Goal: Find specific page/section: Find specific page/section

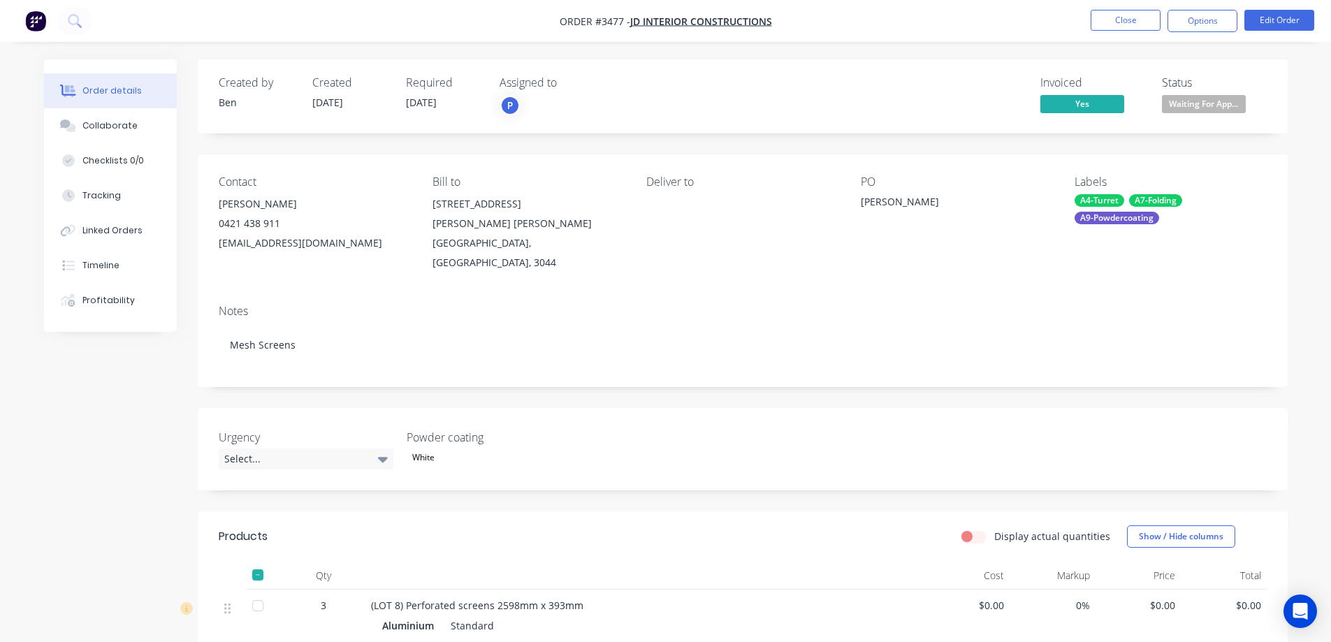
click at [75, 14] on icon at bounding box center [74, 20] width 13 height 13
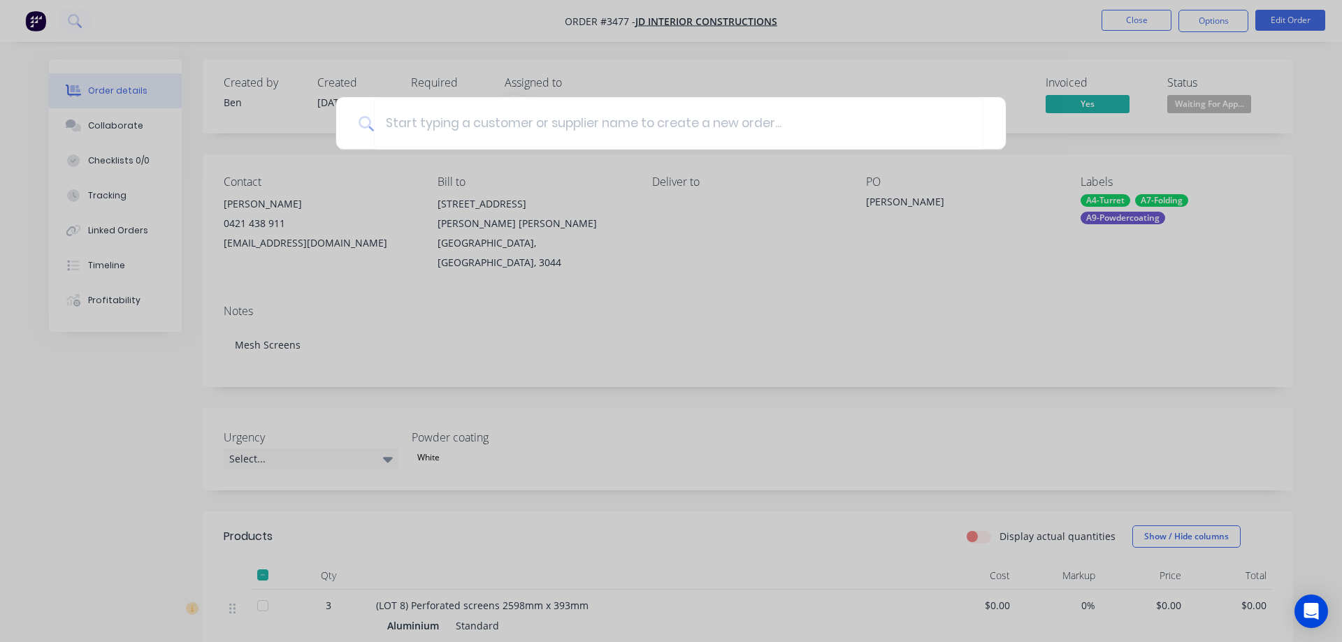
click at [1118, 15] on div at bounding box center [671, 321] width 1342 height 642
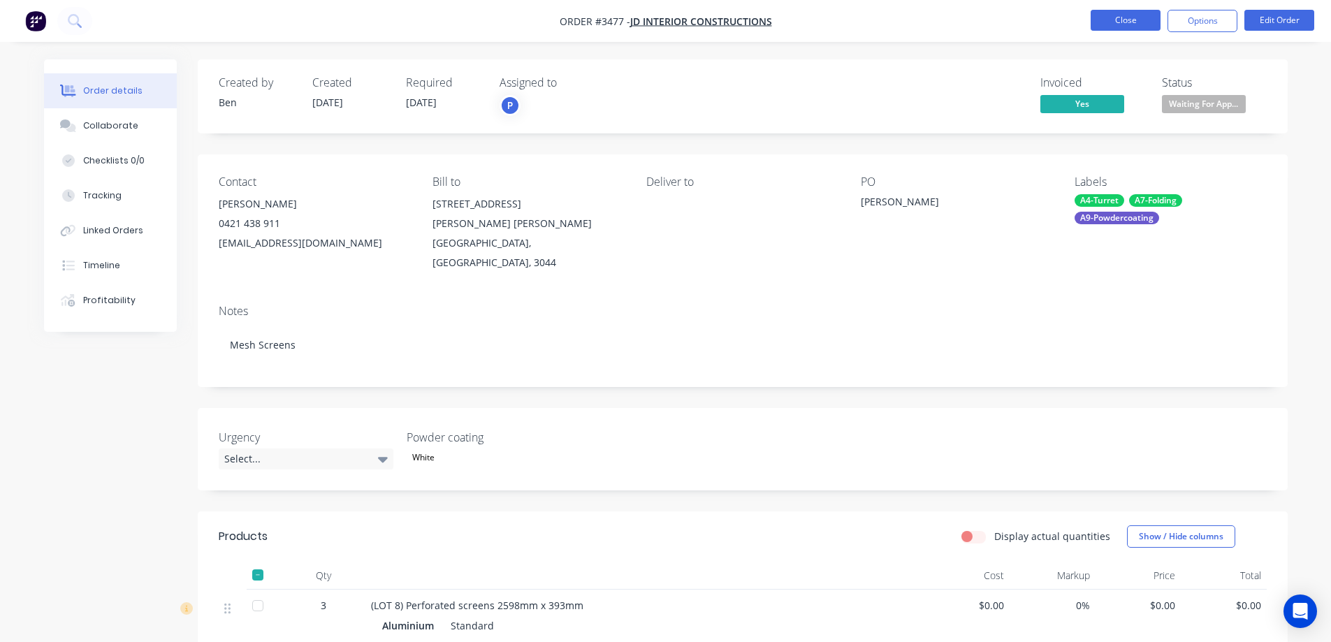
click at [1121, 16] on button "Close" at bounding box center [1126, 20] width 70 height 21
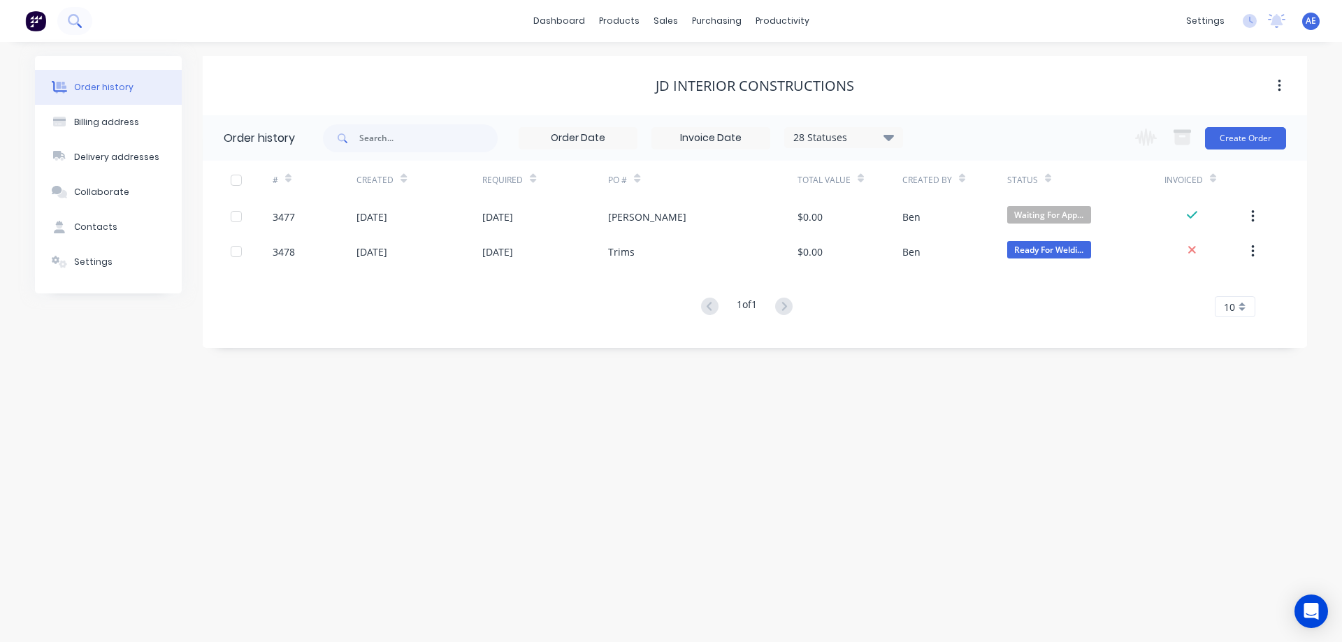
click at [77, 17] on icon at bounding box center [73, 19] width 11 height 11
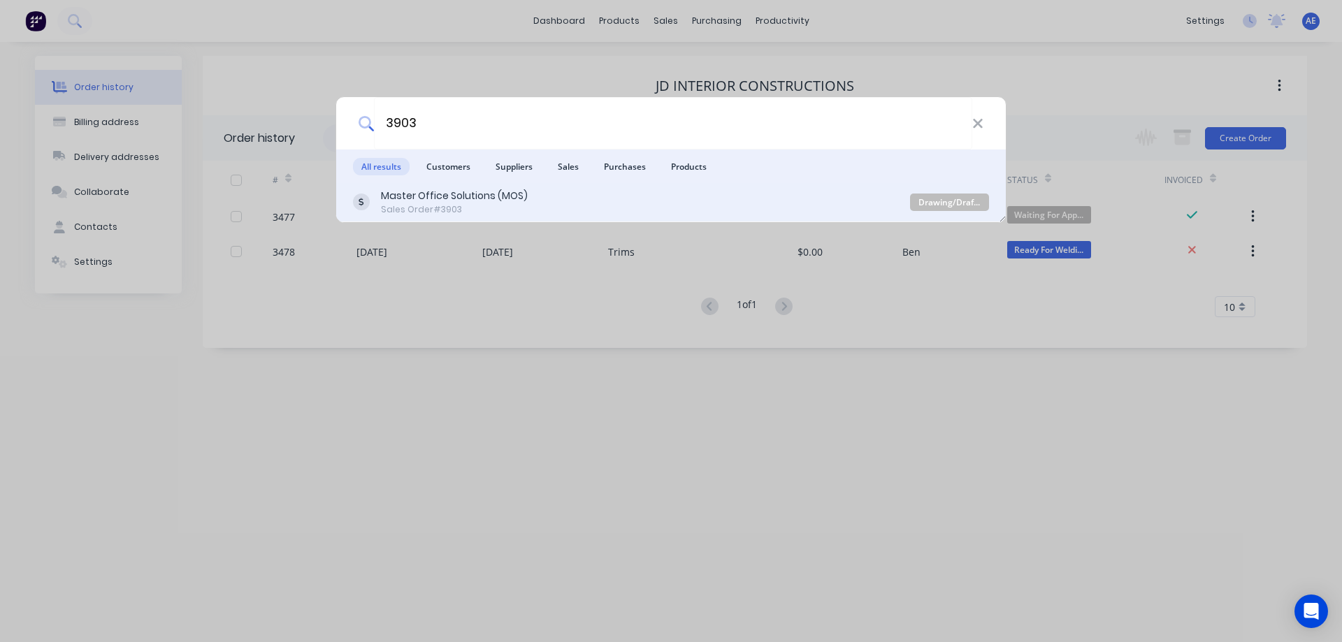
type input "3903"
click at [440, 189] on div "Master Office Solutions (MOS)" at bounding box center [454, 196] width 147 height 15
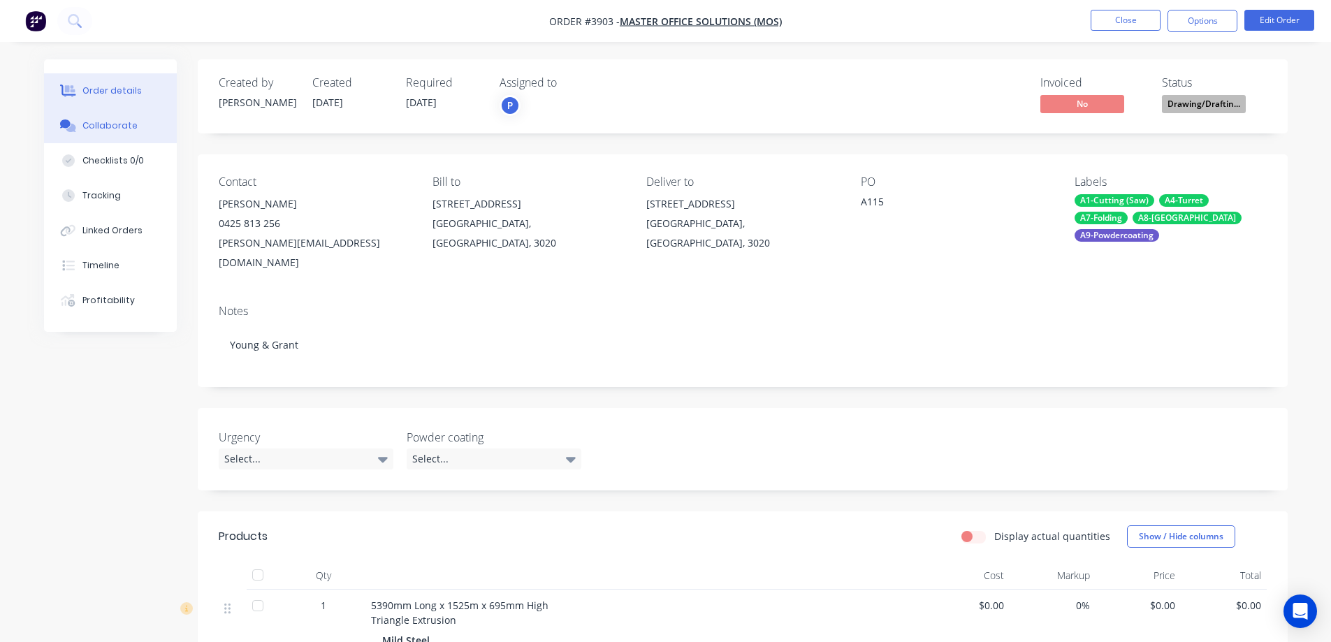
click at [103, 126] on div "Collaborate" at bounding box center [109, 126] width 55 height 13
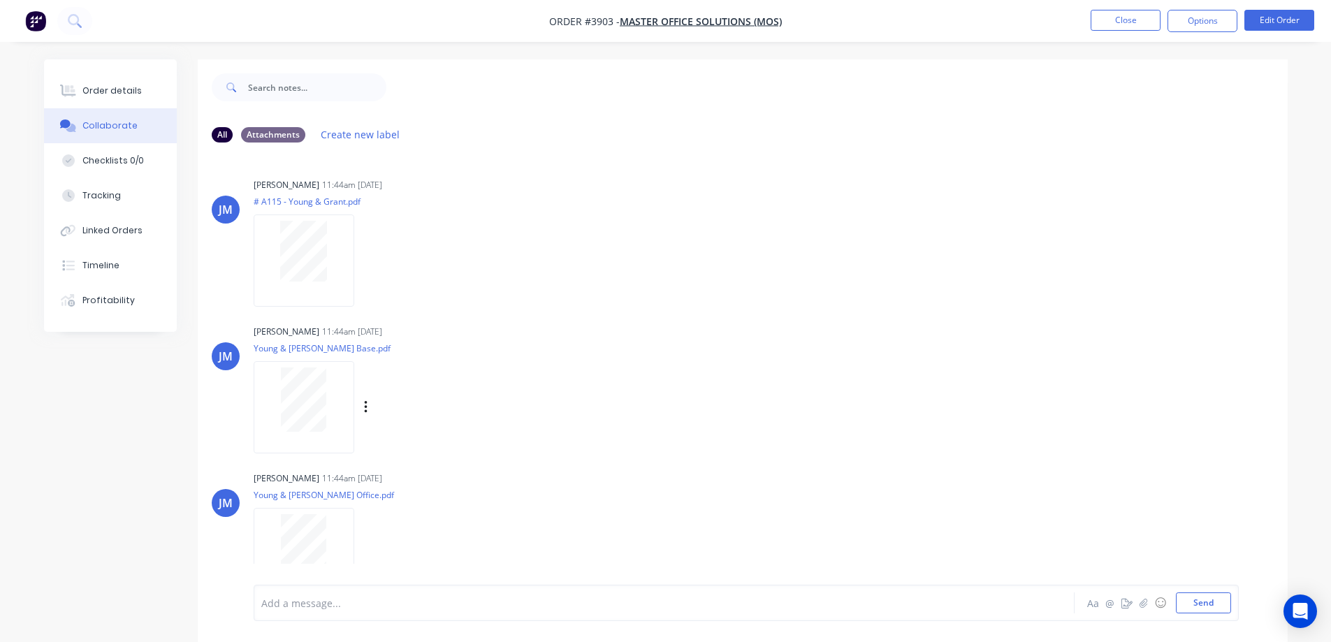
scroll to position [22, 0]
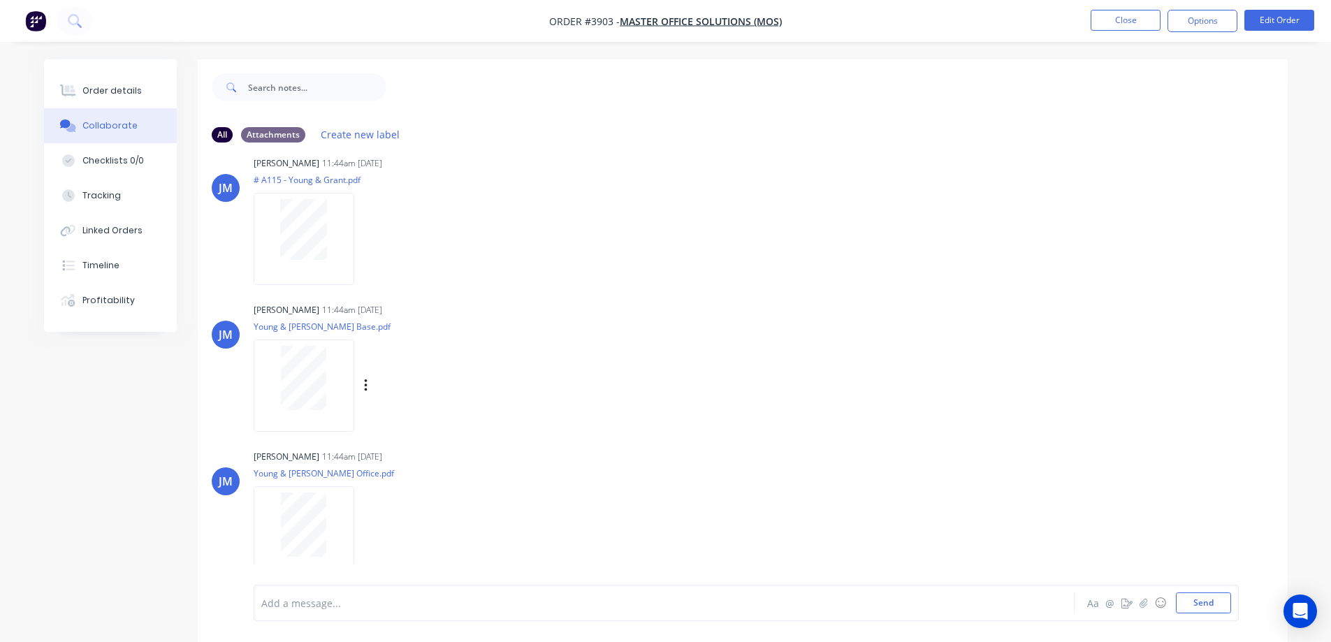
click at [962, 306] on div "[PERSON_NAME] 11:44am [DATE] Young & [PERSON_NAME] Base.pdf Labels Download" at bounding box center [743, 363] width 1090 height 126
click at [1110, 20] on button "Close" at bounding box center [1126, 20] width 70 height 21
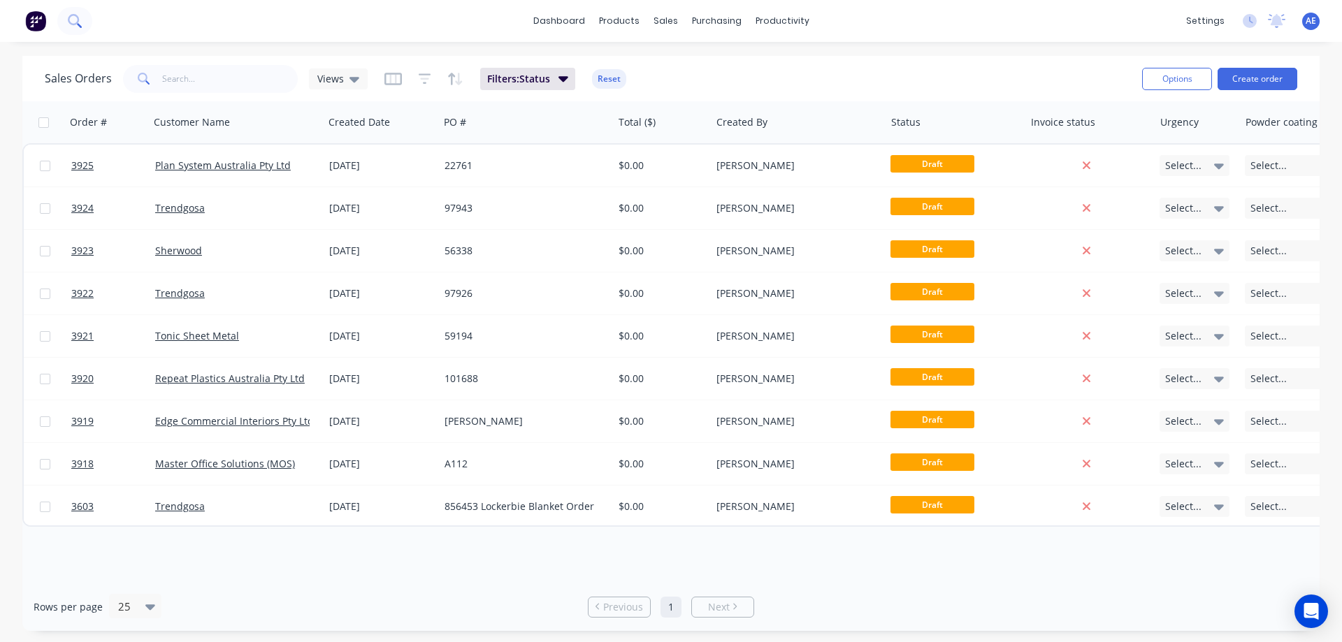
click at [77, 24] on icon at bounding box center [73, 19] width 11 height 11
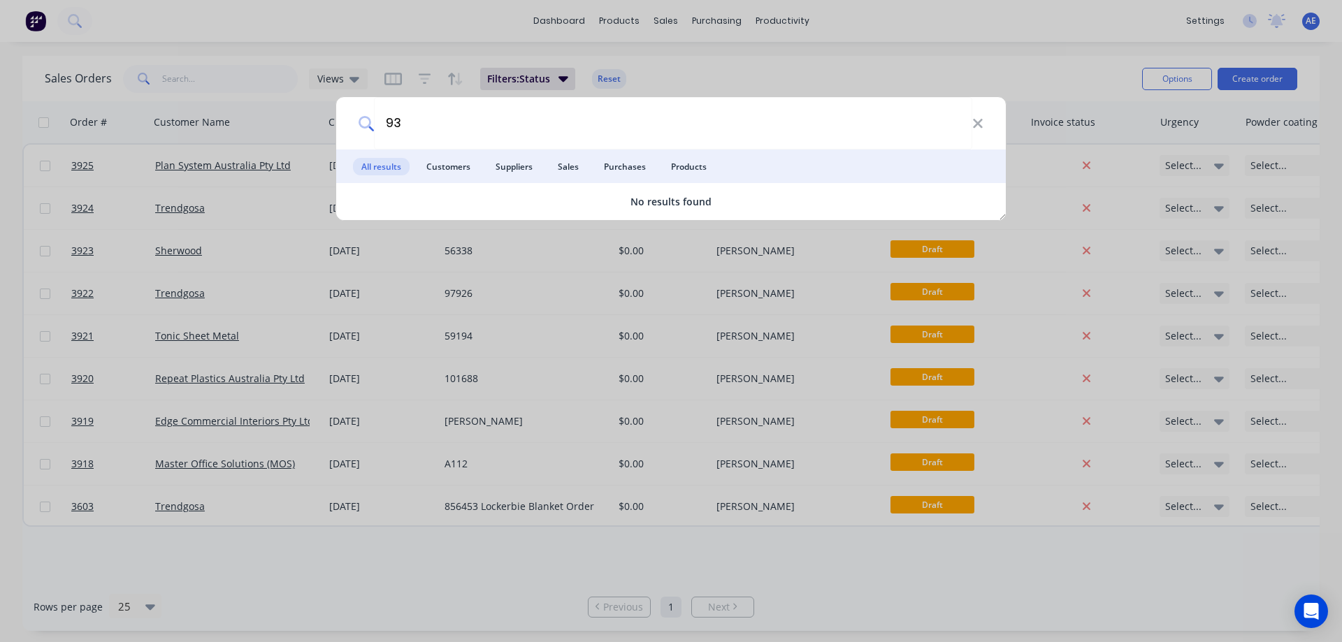
type input "9"
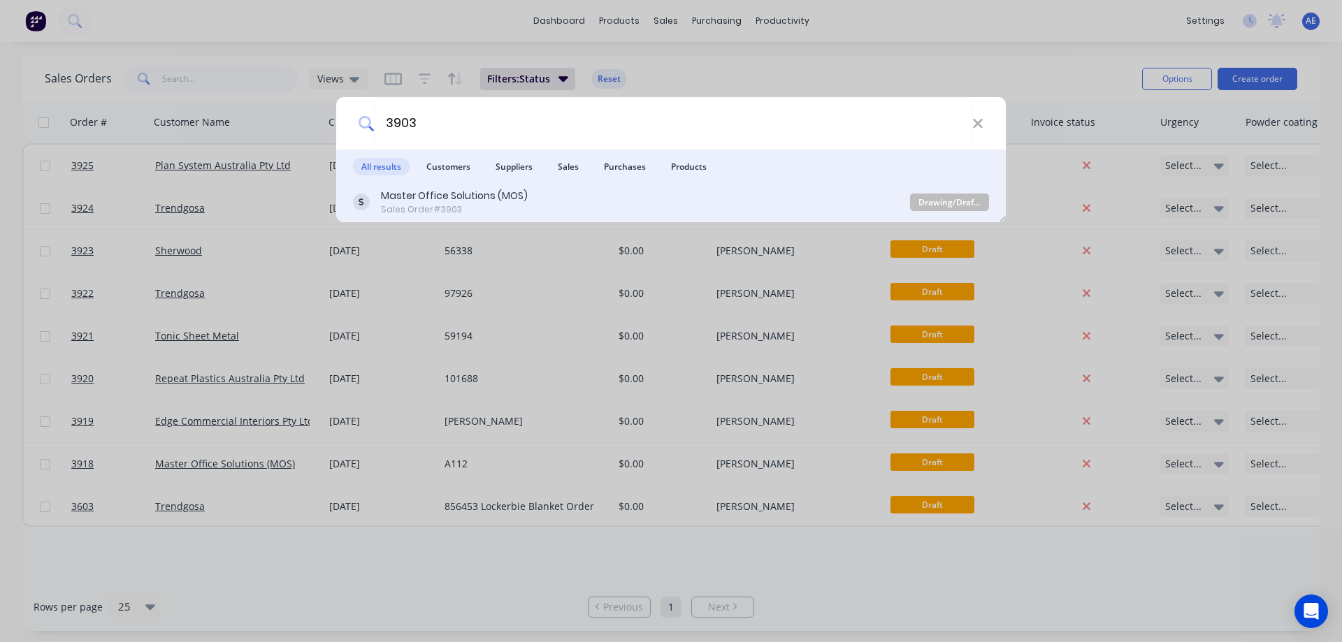
type input "3903"
click at [440, 218] on div "Master Office Solutions (MOS) Sales Order #3903 Drawing/Drafting" at bounding box center [670, 202] width 669 height 39
click at [437, 208] on div "Sales Order #3903" at bounding box center [454, 209] width 147 height 13
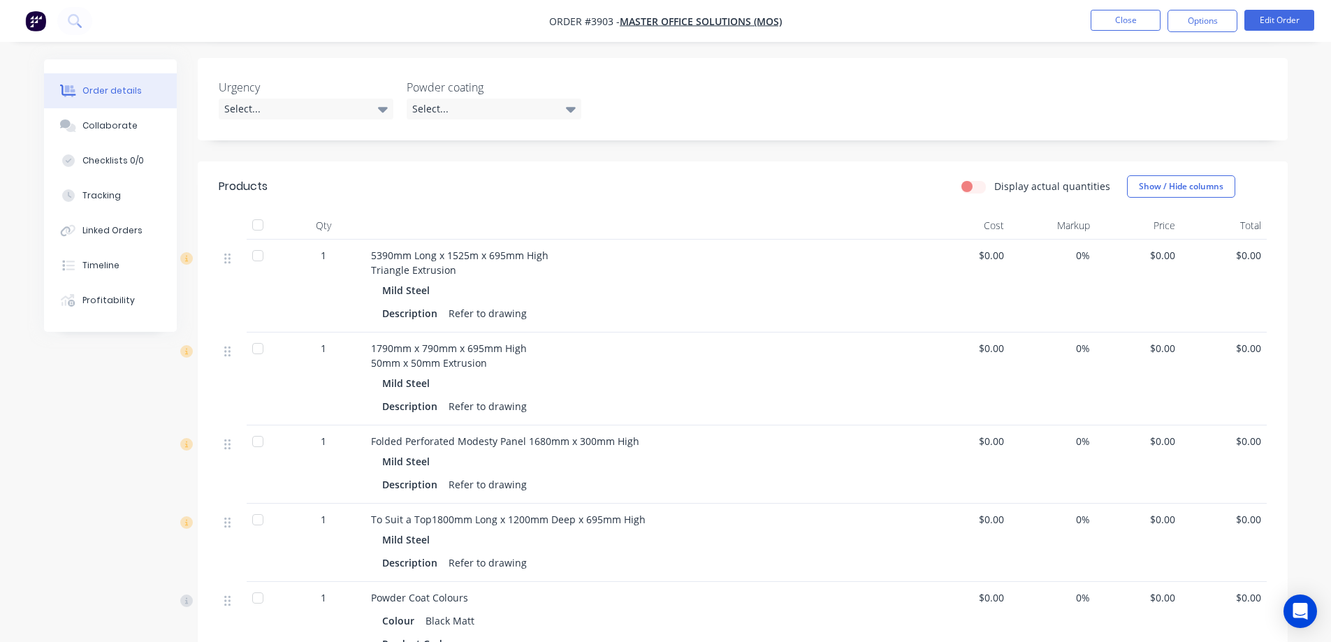
scroll to position [349, 0]
click at [120, 127] on div "Collaborate" at bounding box center [109, 126] width 55 height 13
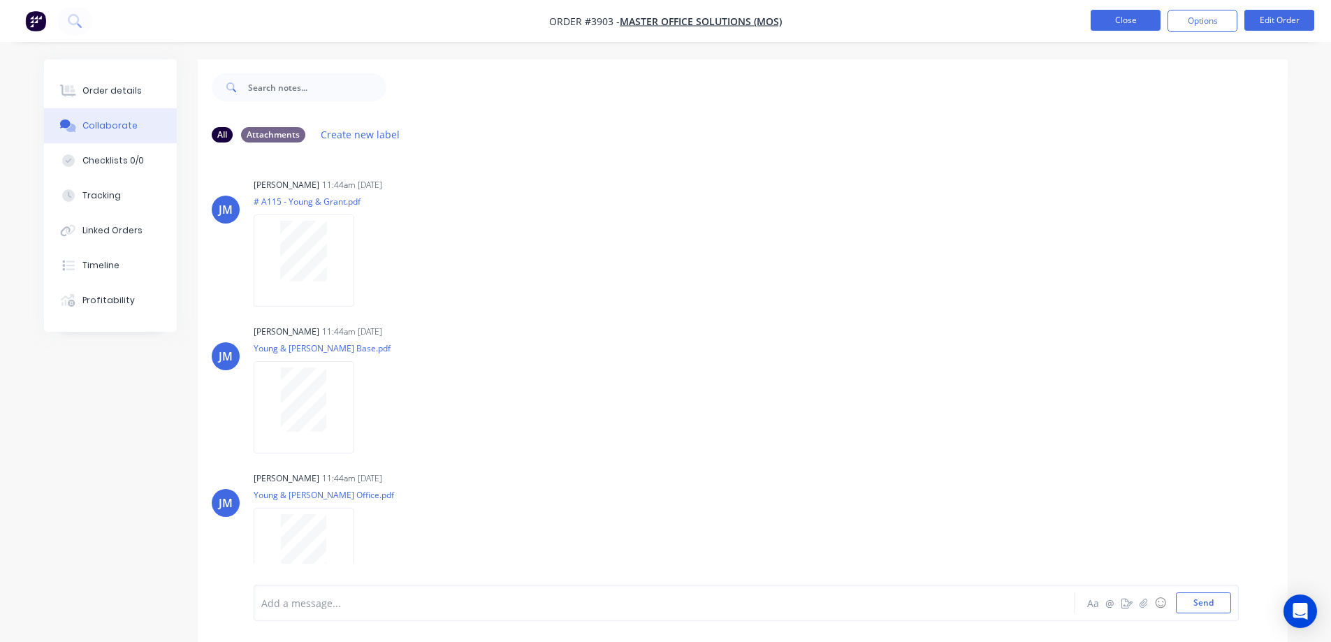
click at [1124, 13] on button "Close" at bounding box center [1126, 20] width 70 height 21
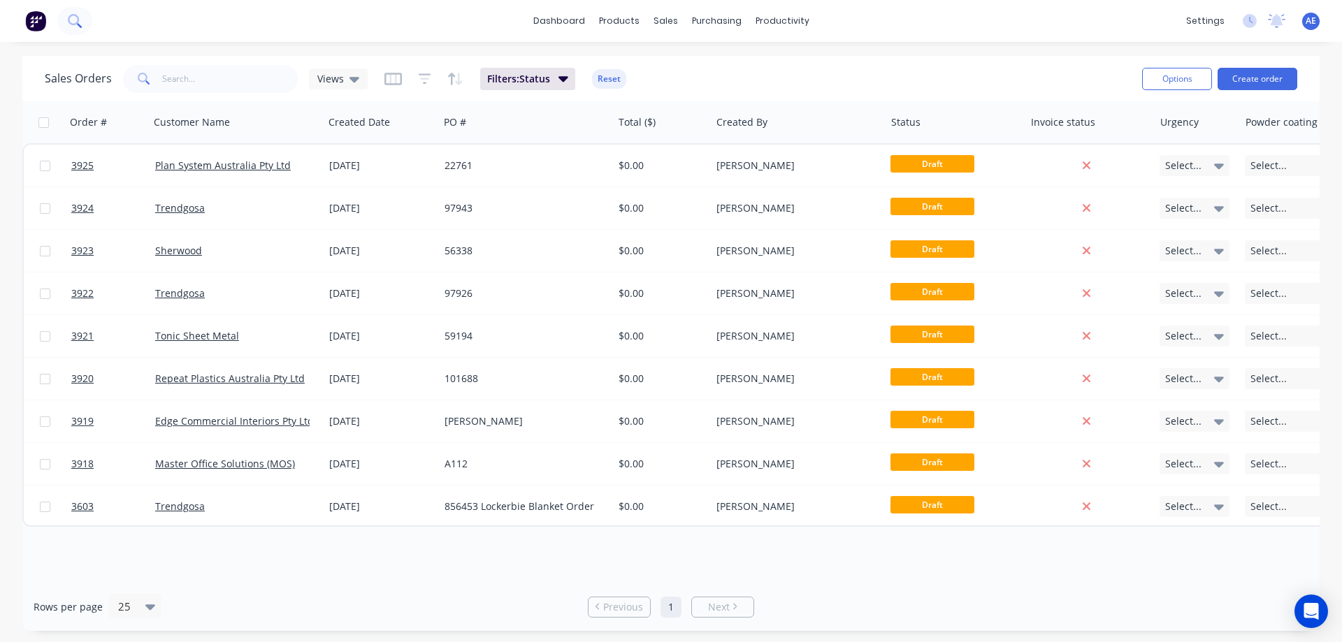
click at [73, 26] on icon at bounding box center [74, 20] width 13 height 13
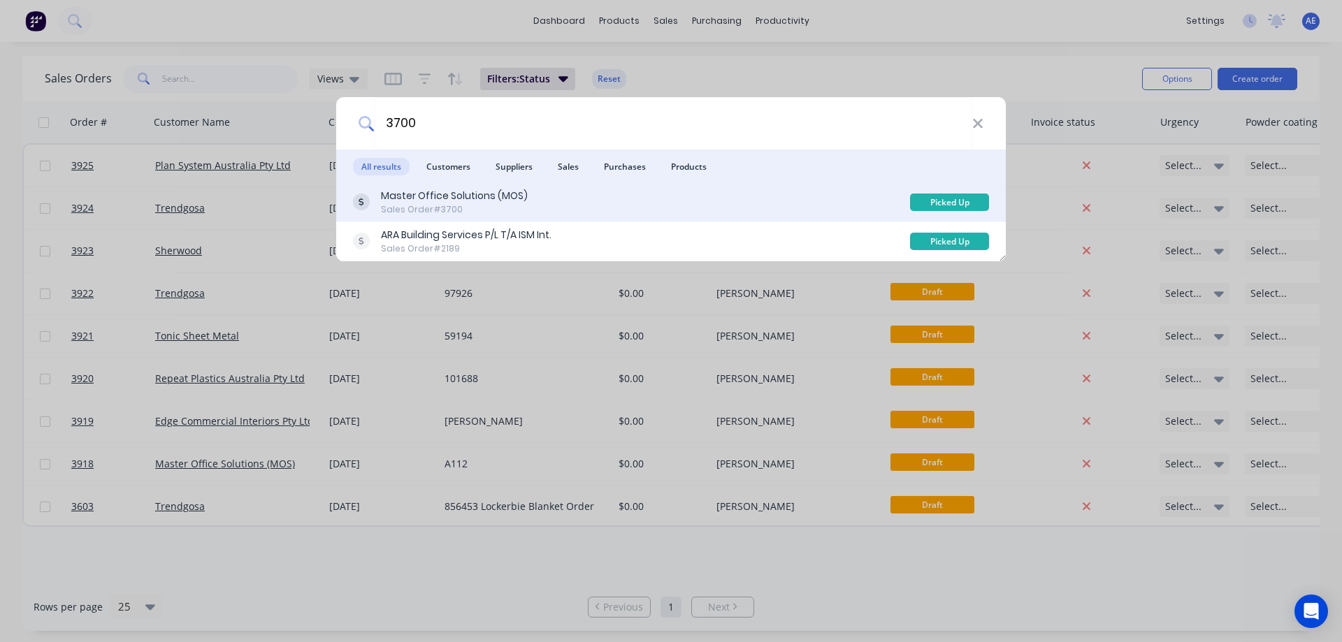
type input "3700"
click at [430, 210] on div "Sales Order #3700" at bounding box center [454, 209] width 147 height 13
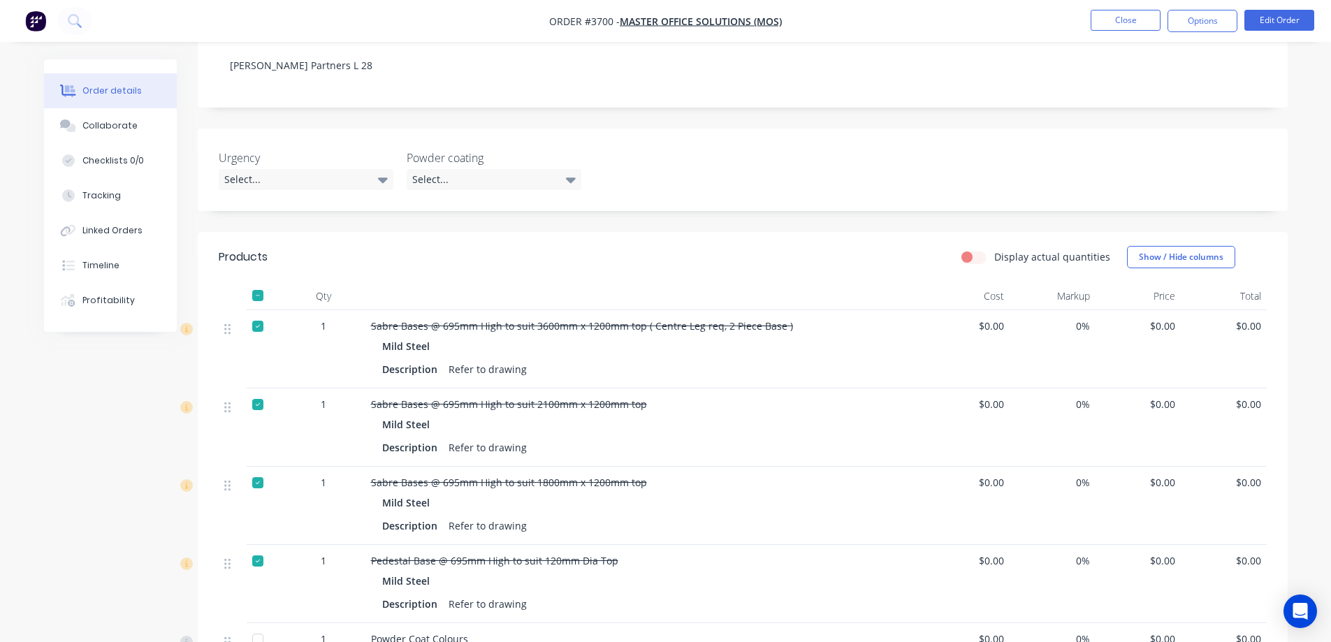
scroll to position [349, 0]
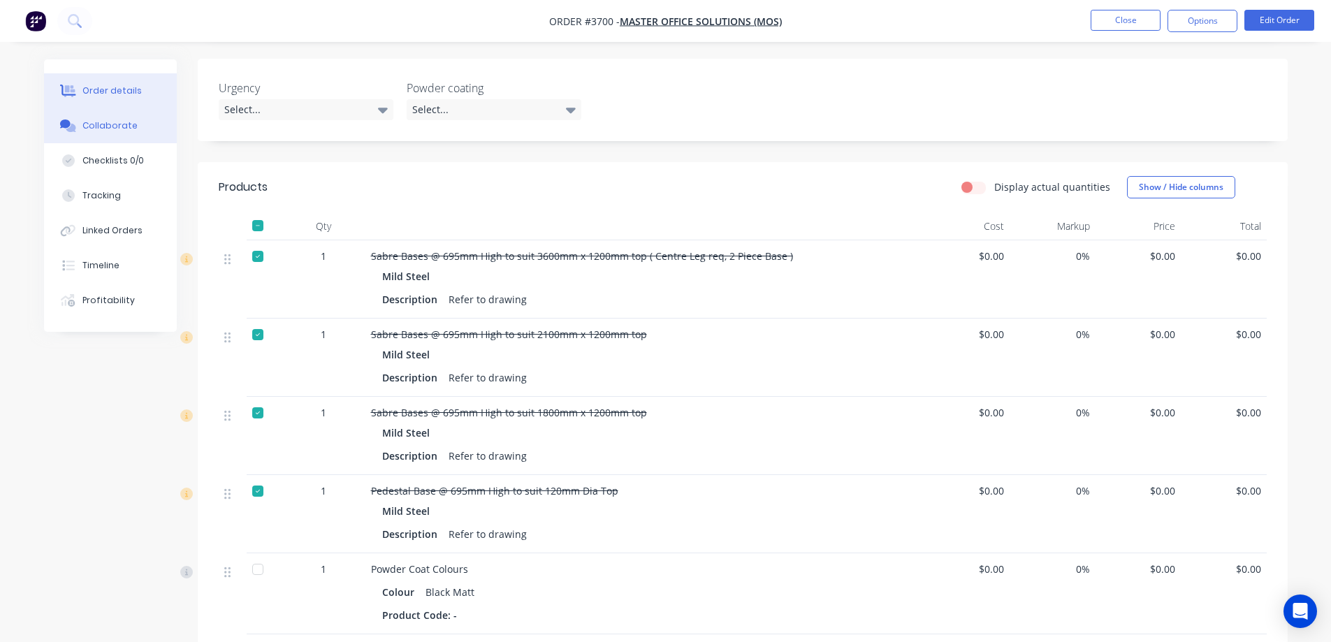
click at [116, 116] on button "Collaborate" at bounding box center [110, 125] width 133 height 35
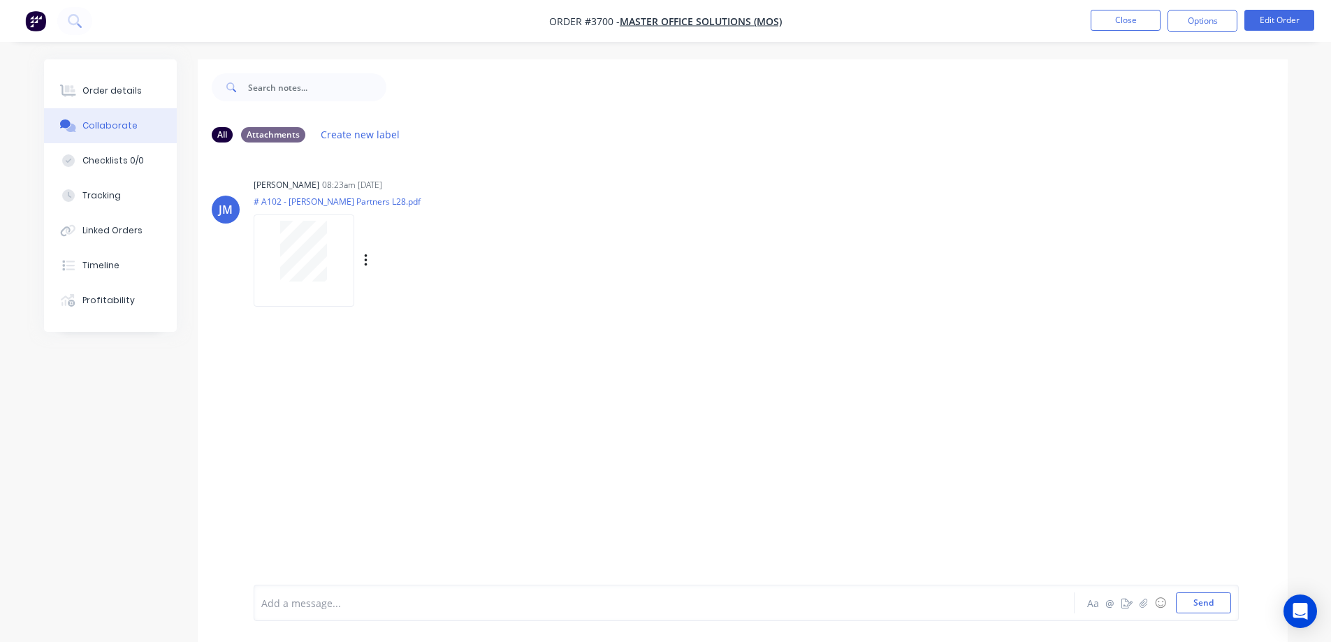
scroll to position [21, 0]
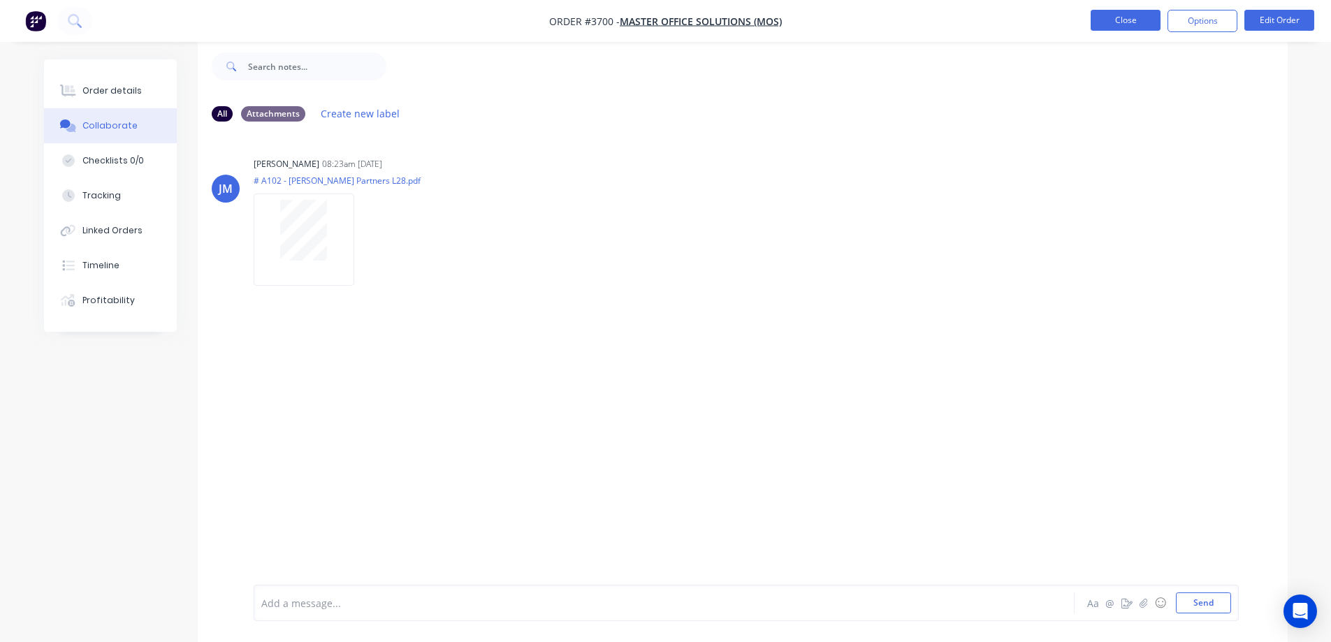
click at [1126, 20] on button "Close" at bounding box center [1126, 20] width 70 height 21
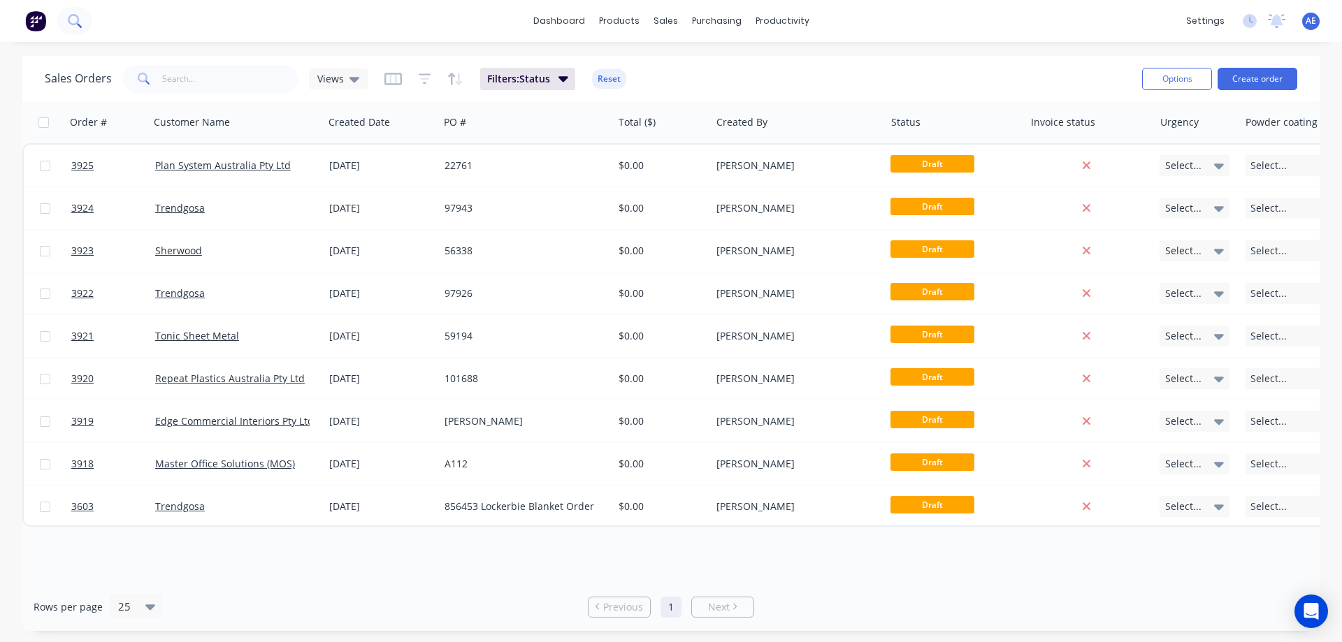
click at [72, 19] on icon at bounding box center [74, 20] width 13 height 13
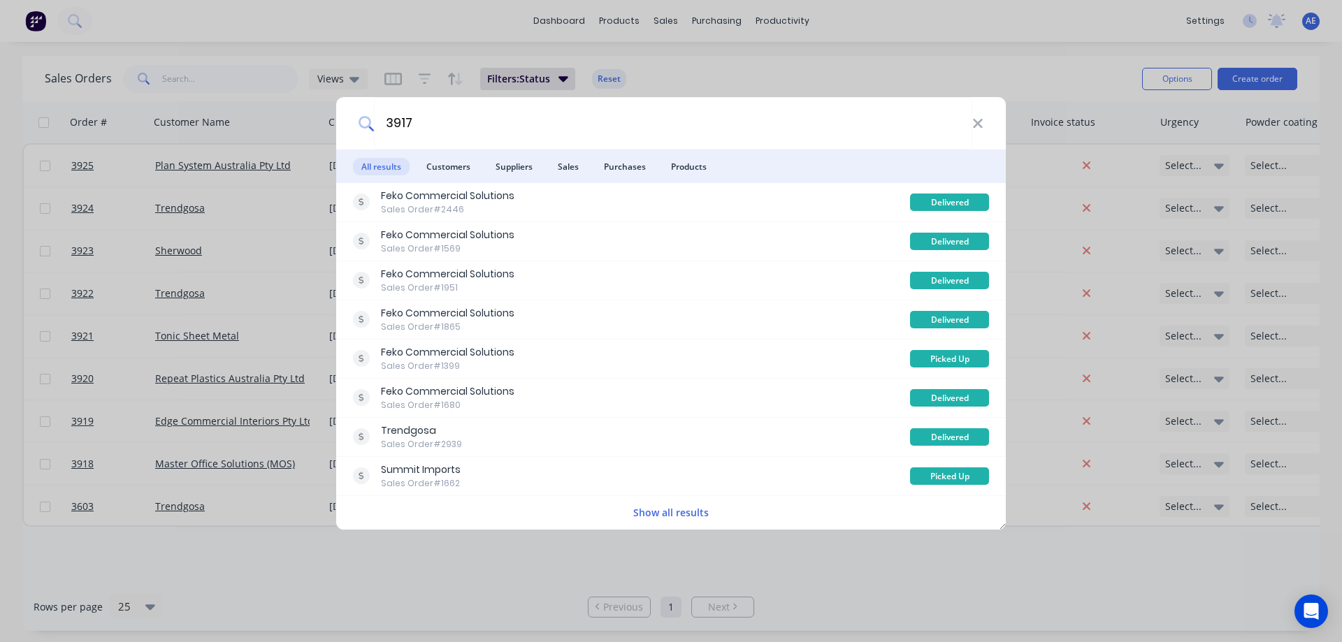
type input "3917"
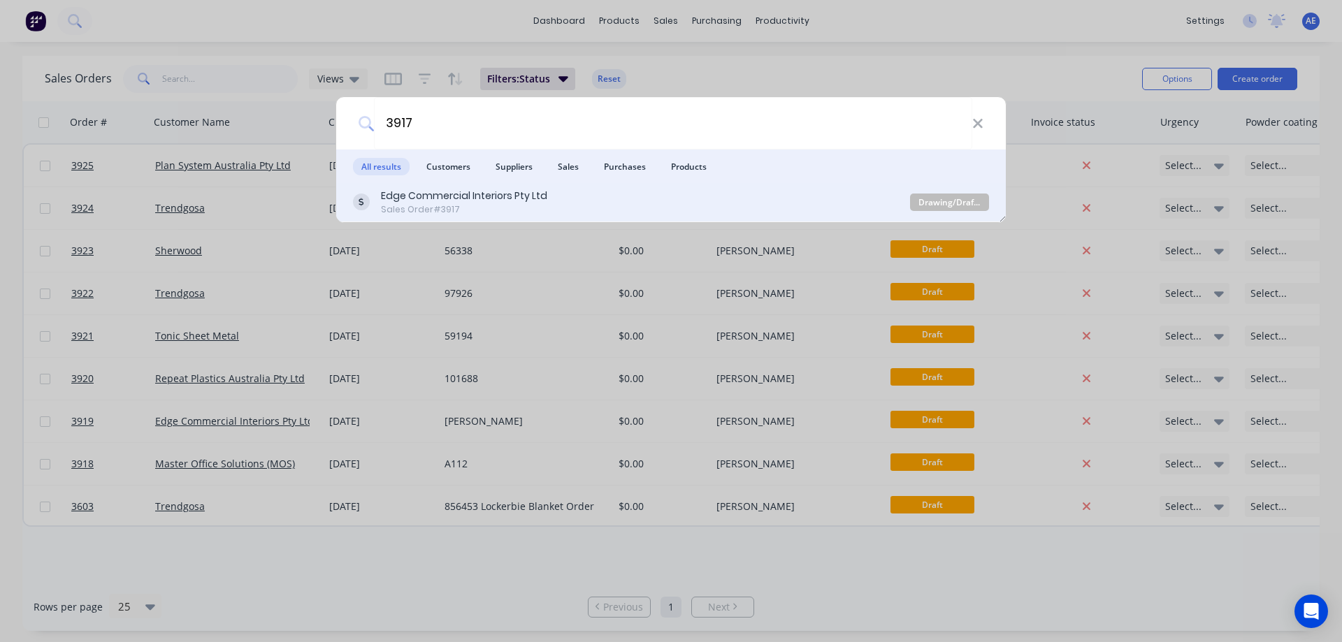
click at [465, 191] on div "Edge Commercial Interiors Pty Ltd" at bounding box center [464, 196] width 166 height 15
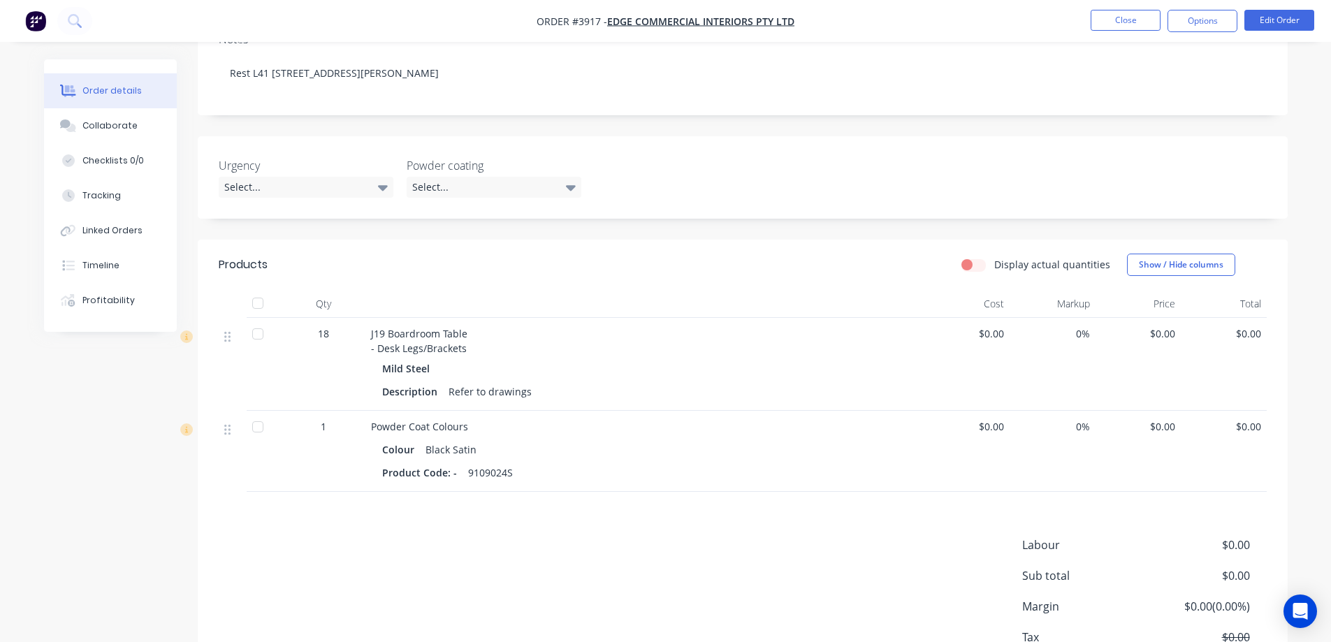
scroll to position [351, 0]
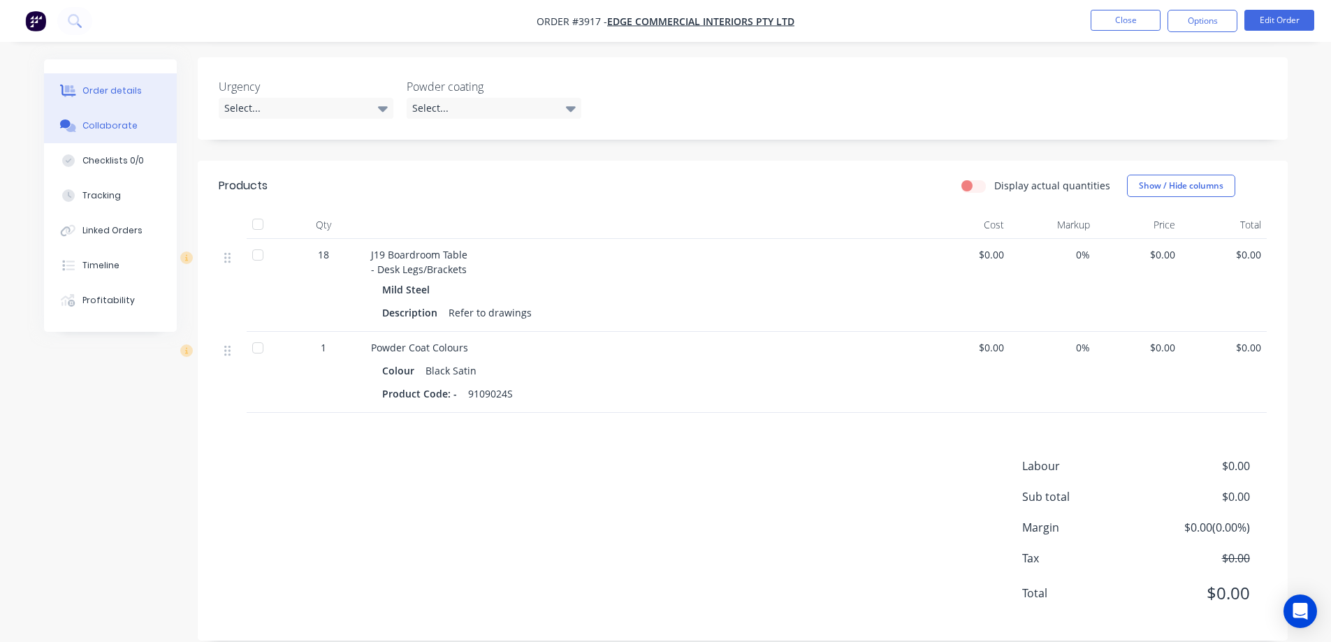
click at [88, 124] on div "Collaborate" at bounding box center [109, 126] width 55 height 13
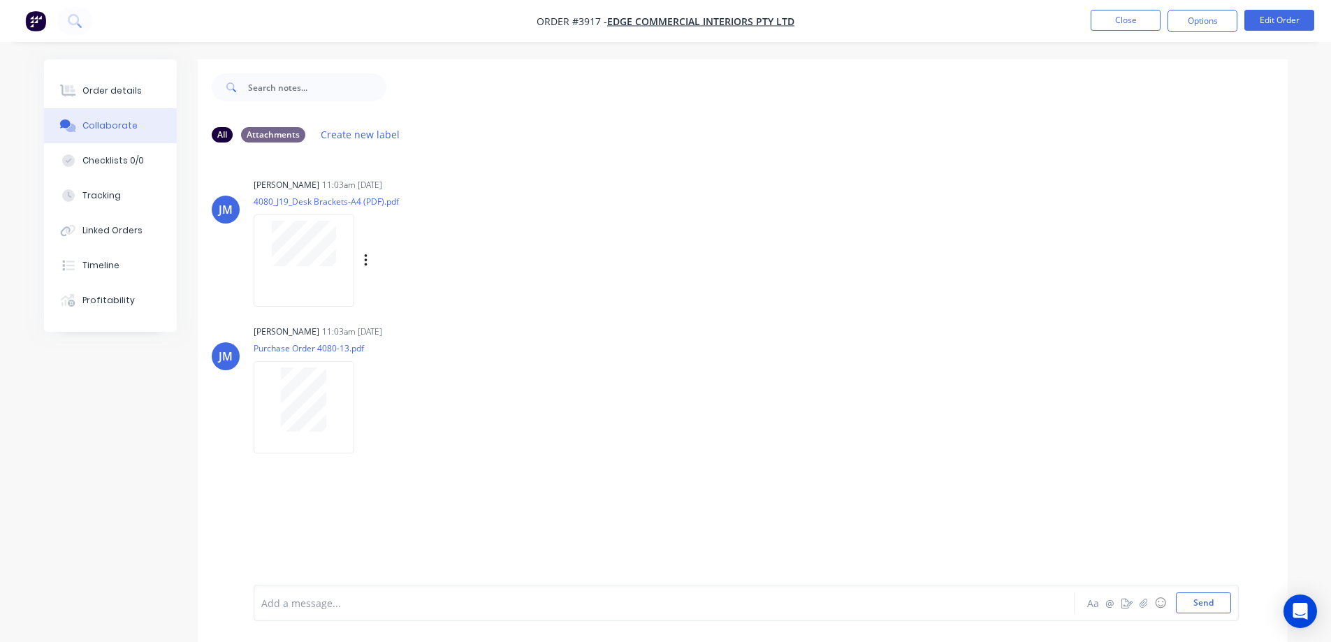
click at [304, 294] on div at bounding box center [304, 261] width 101 height 92
